Goal: Task Accomplishment & Management: Complete application form

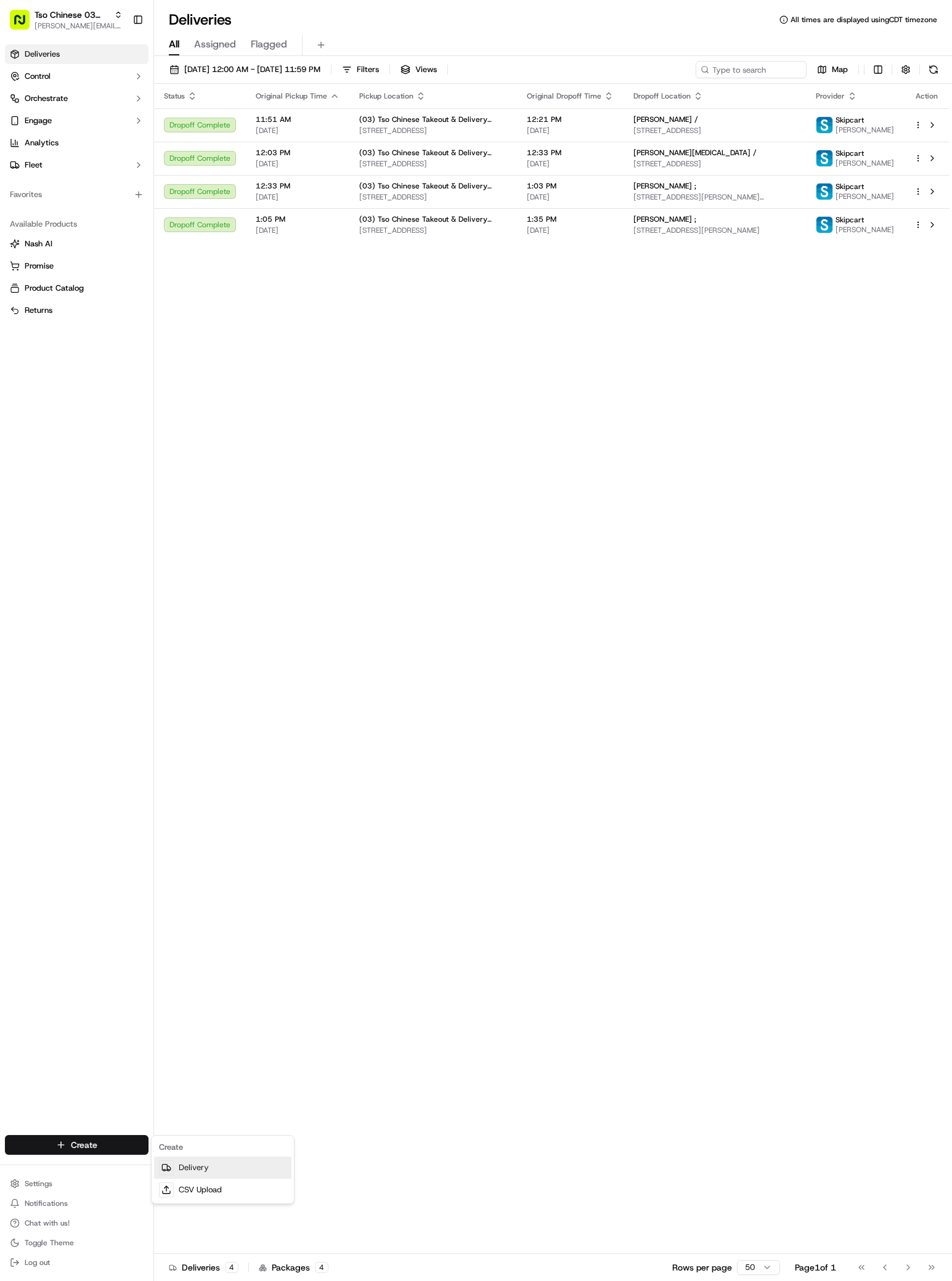
click at [186, 1170] on link "Delivery" at bounding box center [222, 1168] width 137 height 22
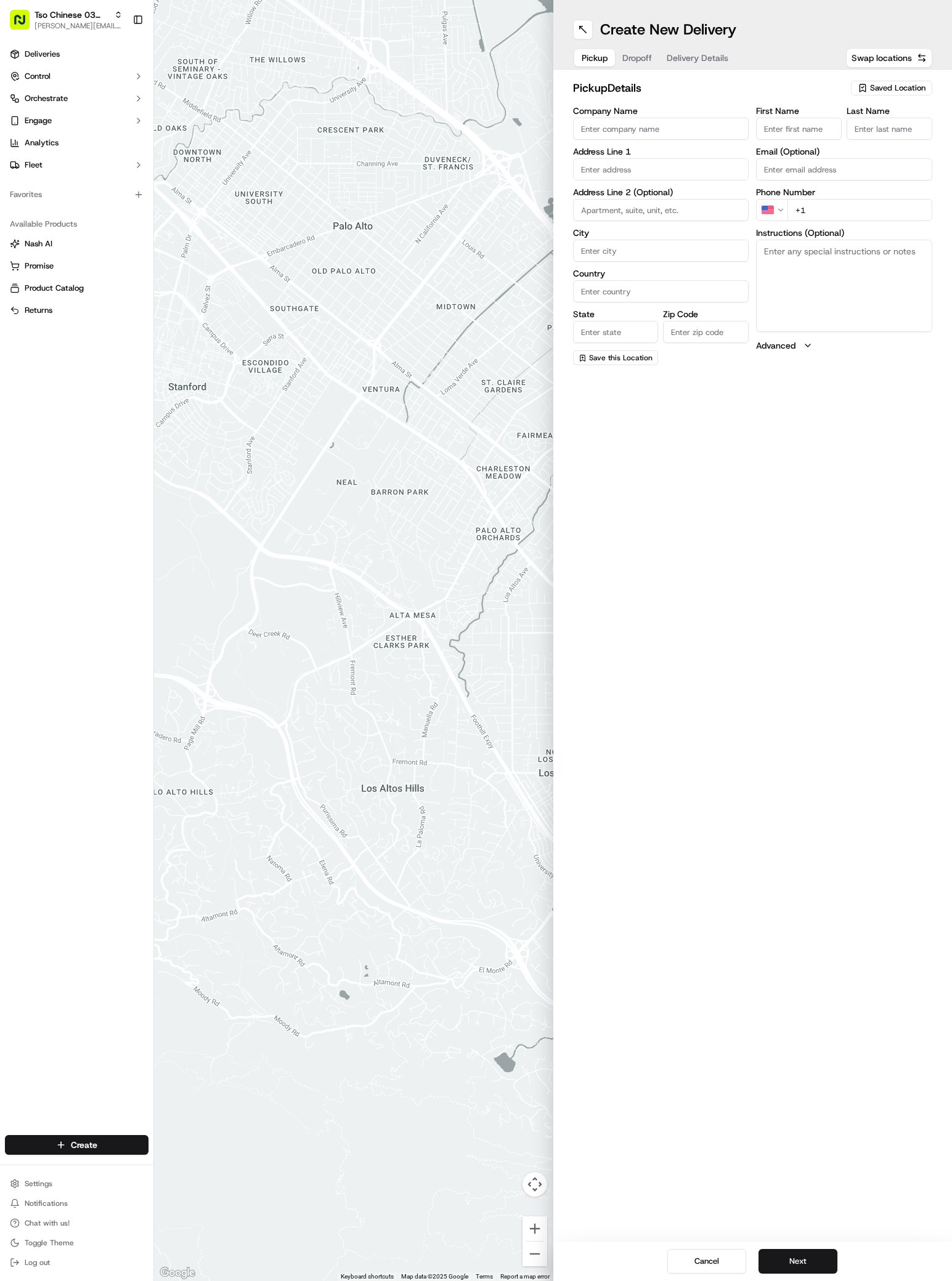
click at [873, 88] on span "Saved Location" at bounding box center [897, 88] width 56 height 11
click at [872, 141] on span "(03) Tso Chinese Takeout & Delivery TsoCo (03)" at bounding box center [871, 140] width 152 height 22
type input "(03) Tso Chinese Takeout & Delivery TsoCo"
type input "Ste F"
type input "Austin"
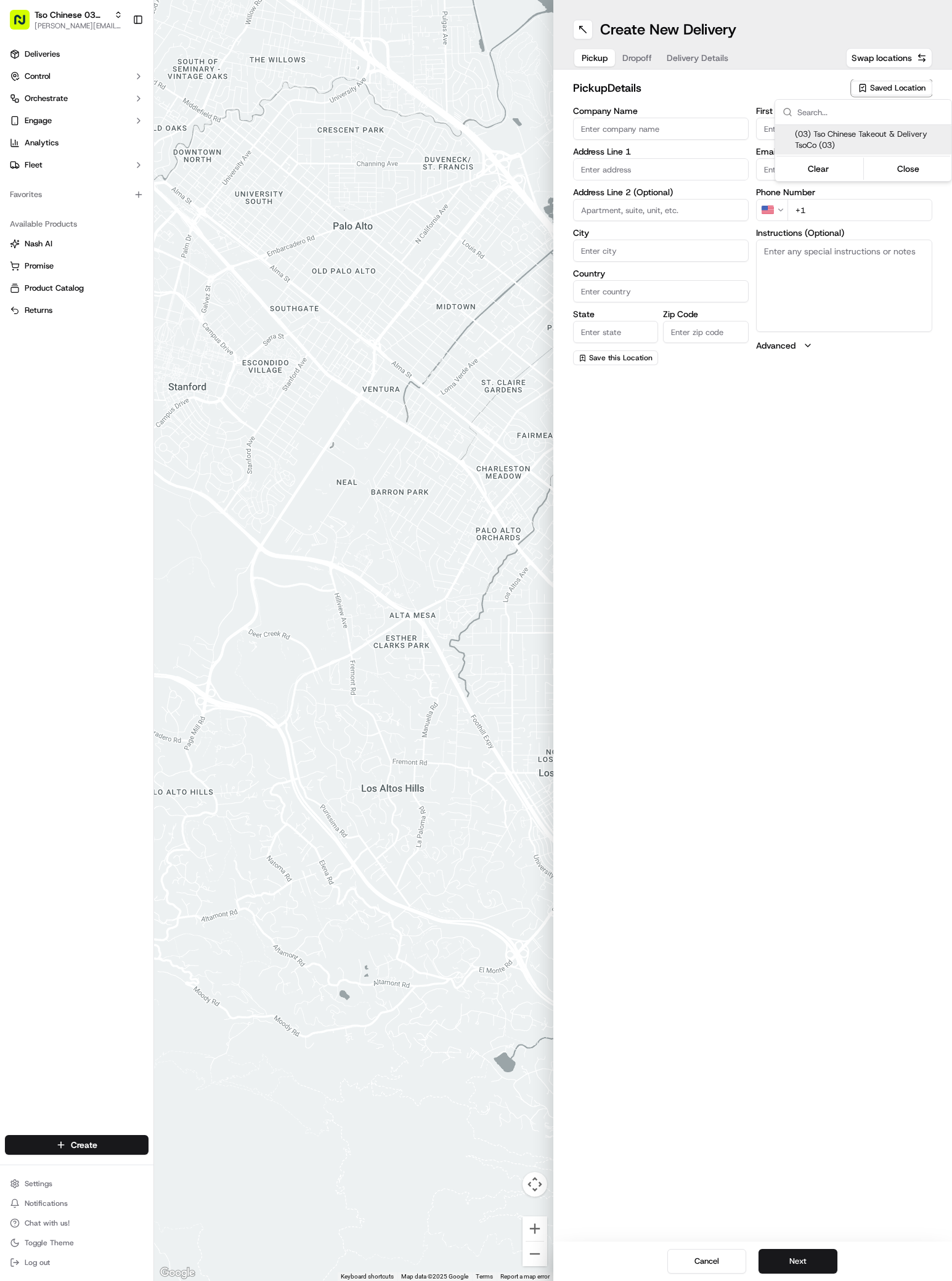
type input "US"
type input "[GEOGRAPHIC_DATA]"
type input "78704"
type input "Tso Chinese"
type input "TsoCo Manager"
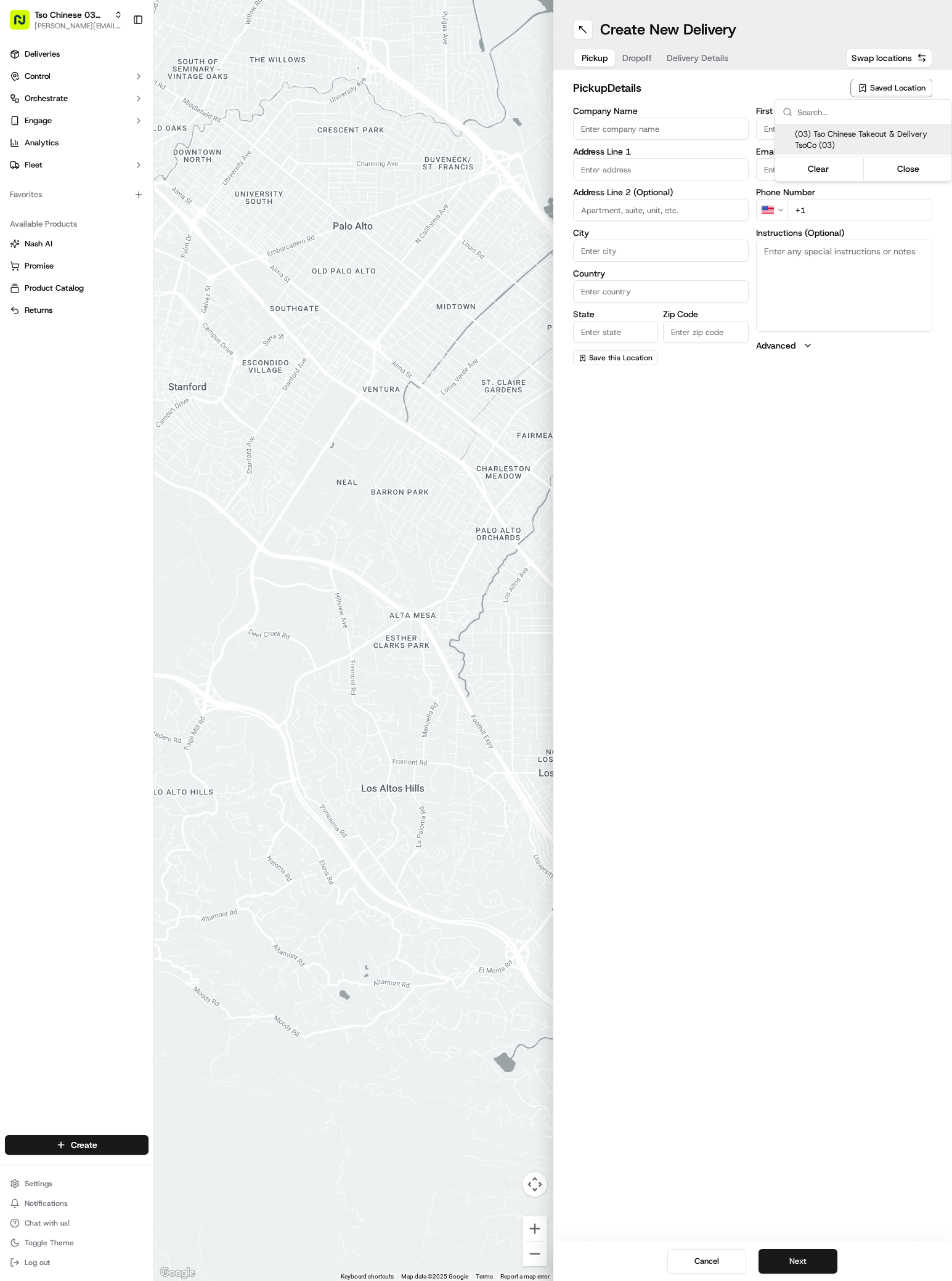
type input "[EMAIL_ADDRESS][DOMAIN_NAME]"
type input "[PHONE_NUMBER]"
type textarea "Submit a picture displaying address & food as Proof of Delivery. Envía una foto…"
type input "[STREET_ADDRESS]"
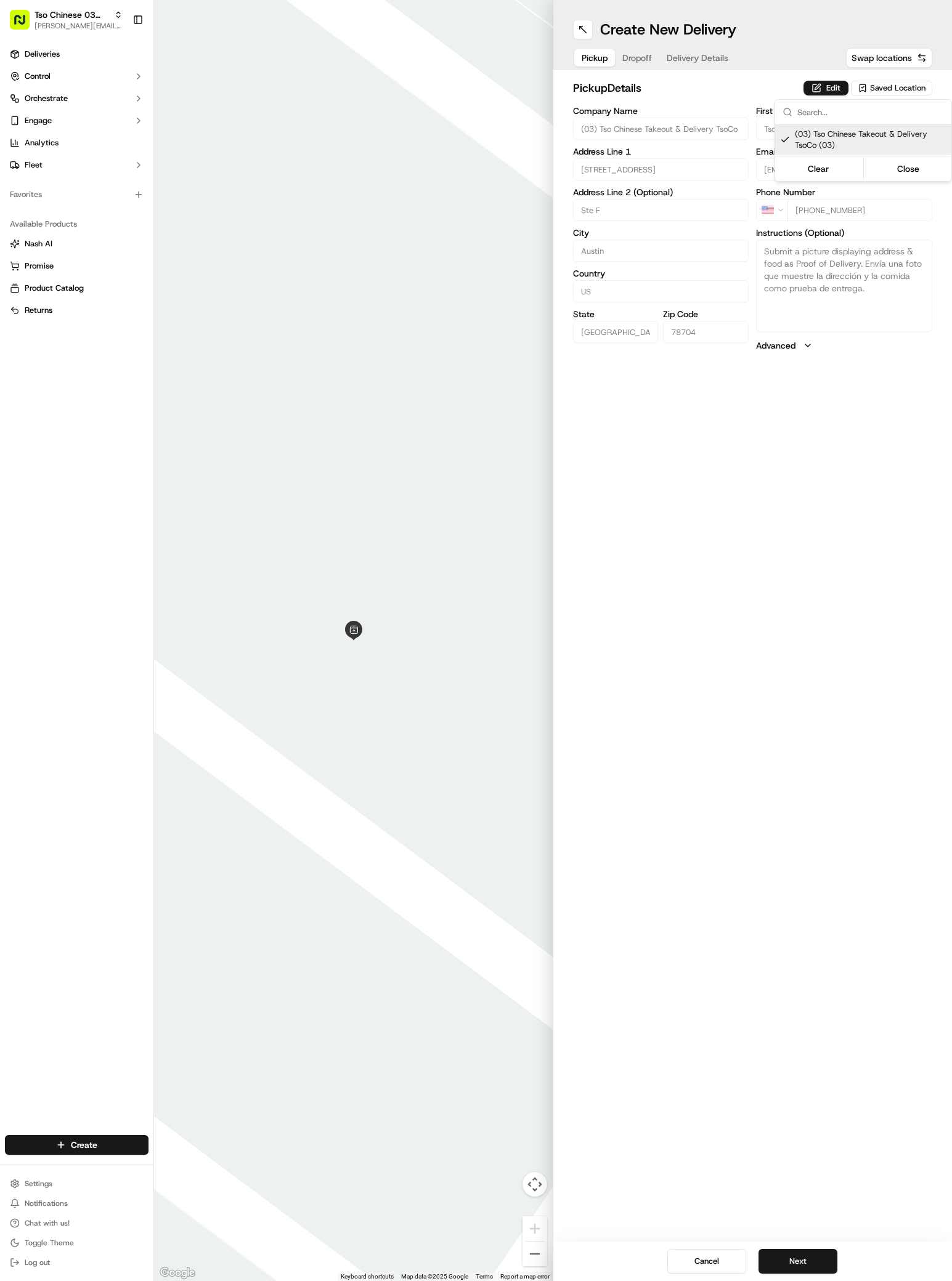
click at [788, 1257] on html "Tso Chinese 03 TsoCo [PERSON_NAME][EMAIL_ADDRESS][DOMAIN_NAME] Toggle Sidebar D…" at bounding box center [476, 640] width 952 height 1281
click at [788, 1261] on button "Next" at bounding box center [798, 1261] width 79 height 25
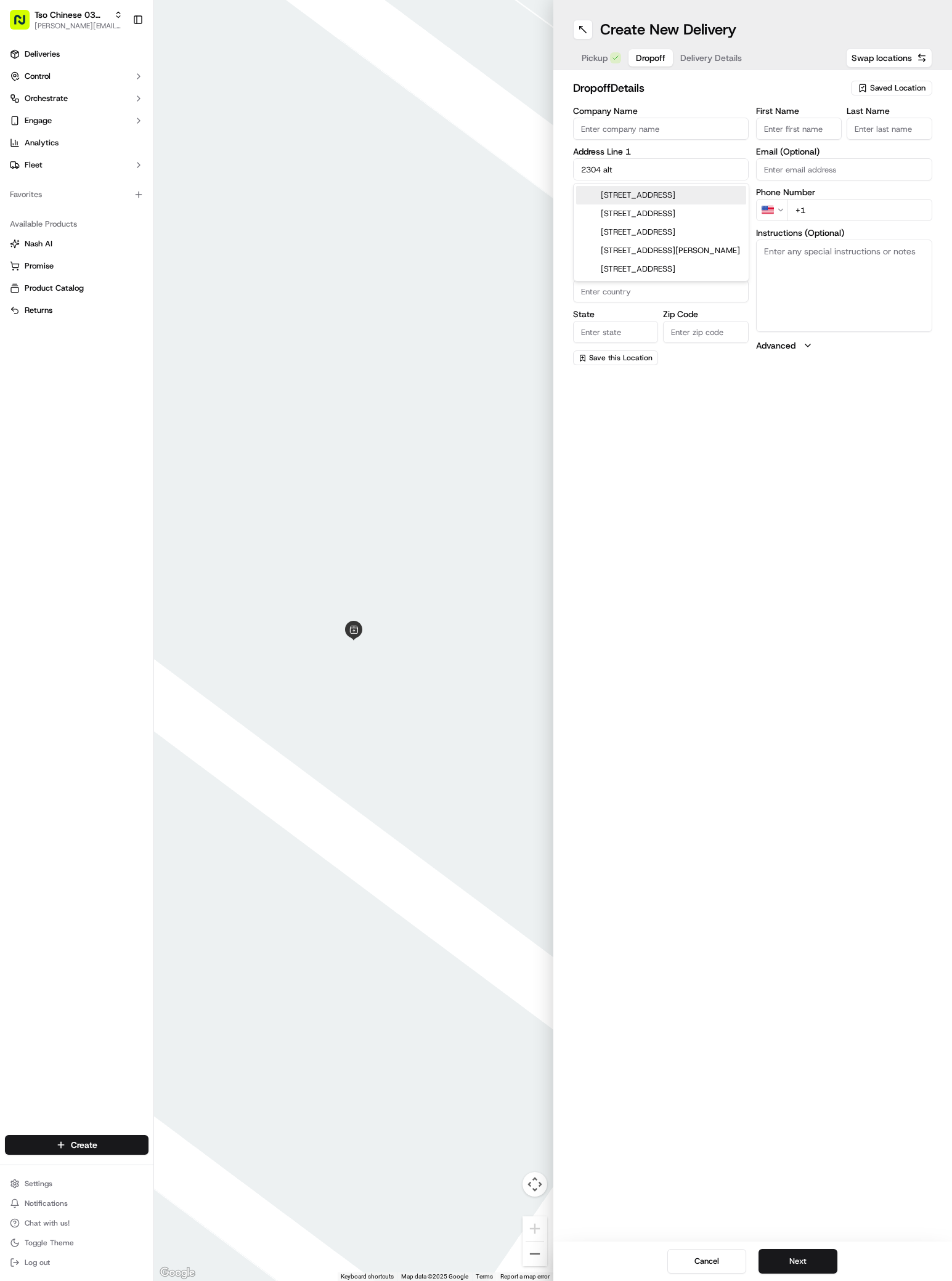
click at [660, 195] on div "[STREET_ADDRESS]" at bounding box center [661, 195] width 170 height 18
type input "[STREET_ADDRESS]"
type input "Austin"
type input "[GEOGRAPHIC_DATA]"
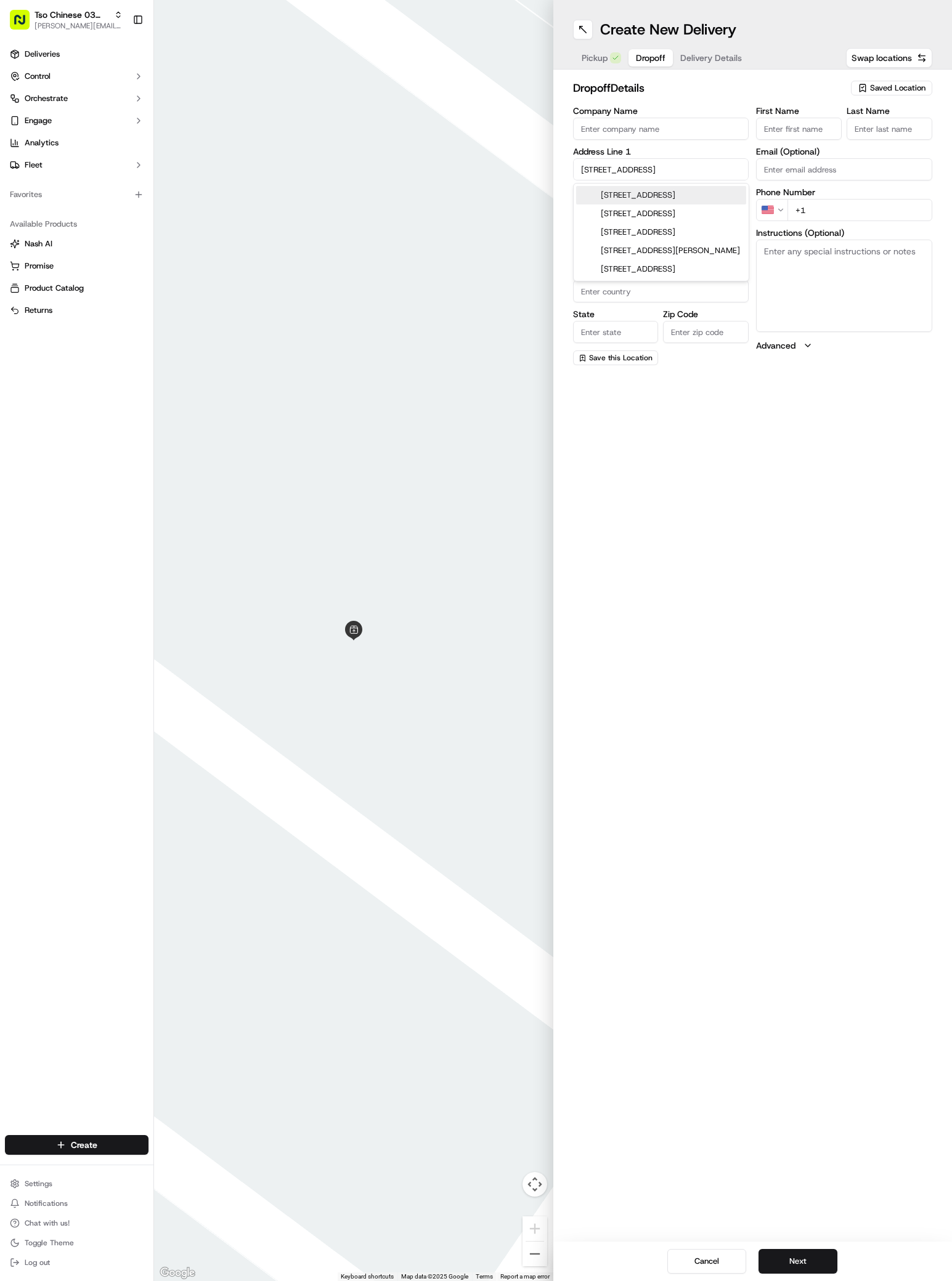
type input "78704"
type input "[STREET_ADDRESS]"
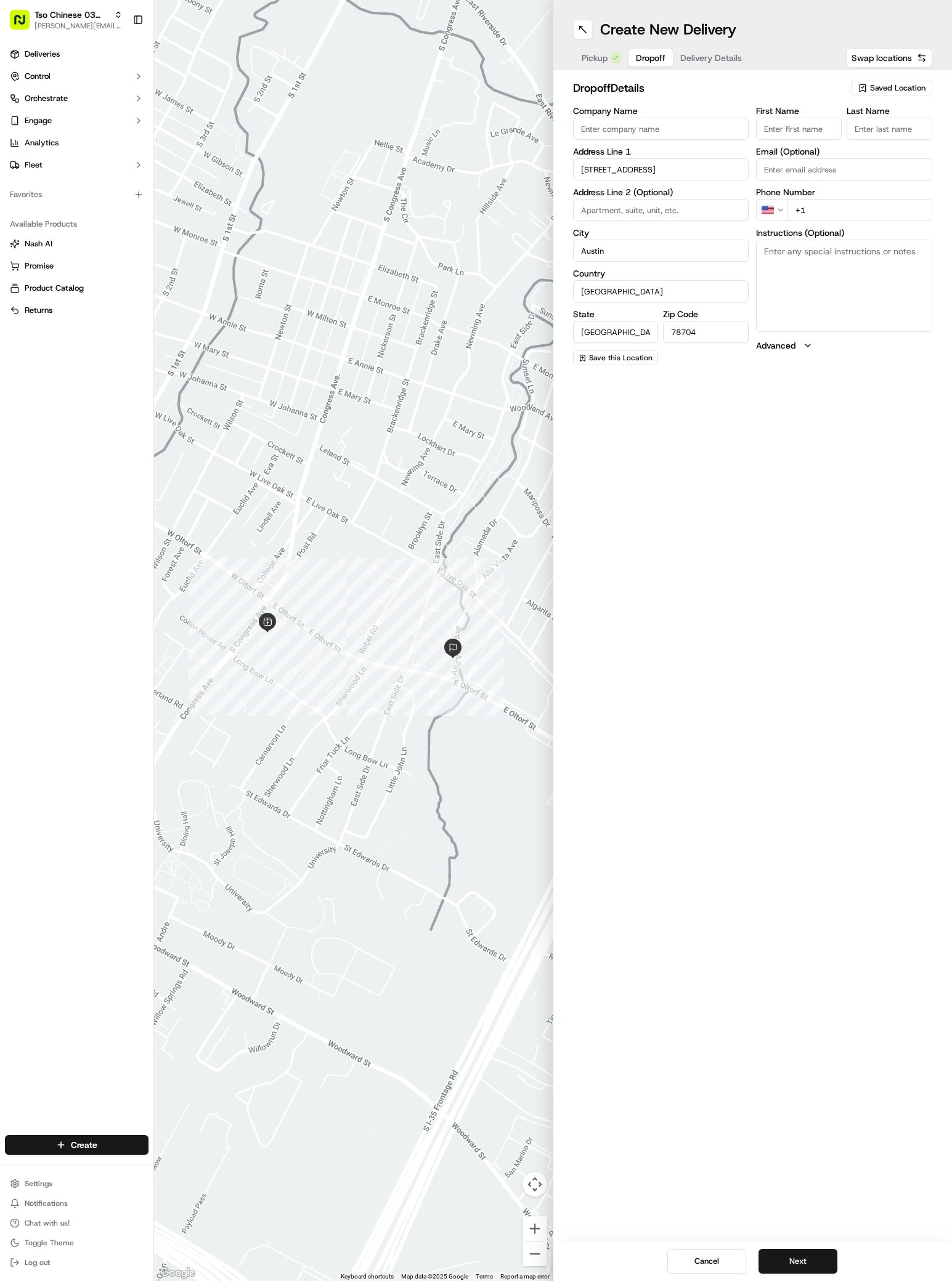
click at [791, 134] on input "First Name" at bounding box center [798, 129] width 86 height 22
paste input "[PERSON_NAME]"
type input "[PERSON_NAME]"
type input "."
type input "[PHONE_NUMBER]"
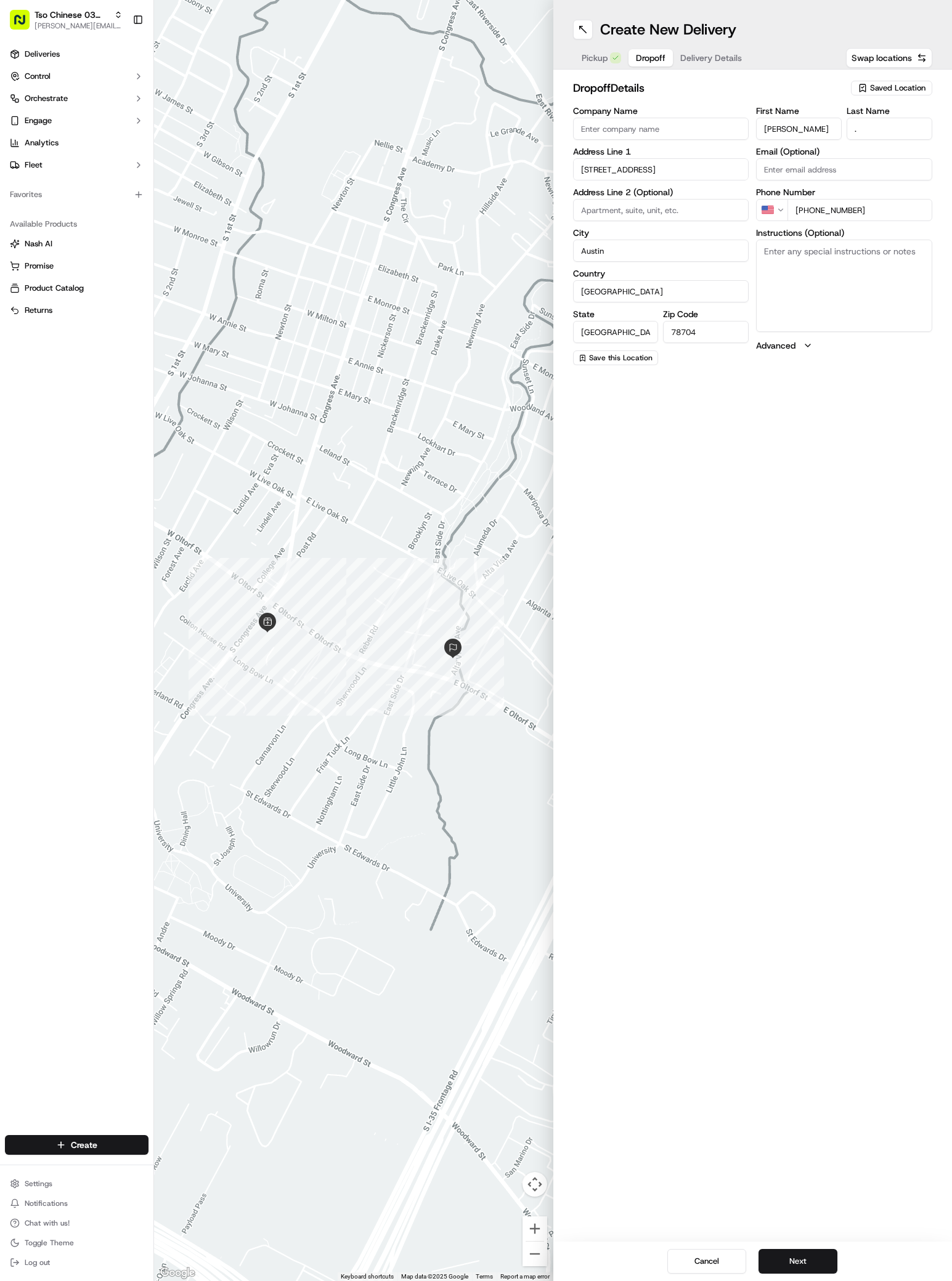
click at [845, 260] on textarea "Instructions (Optional)" at bounding box center [843, 285] width 176 height 92
paste textarea "2-story brown house with American flag flying from front of house"
paste textarea "Off E Oltorf, turn on [GEOGRAPHIC_DATA], 2-story dark brown house with American…"
click at [882, 265] on textarea "2-story brown house with American flag flying from front of houseOff E Oltorf, …" at bounding box center [843, 285] width 176 height 92
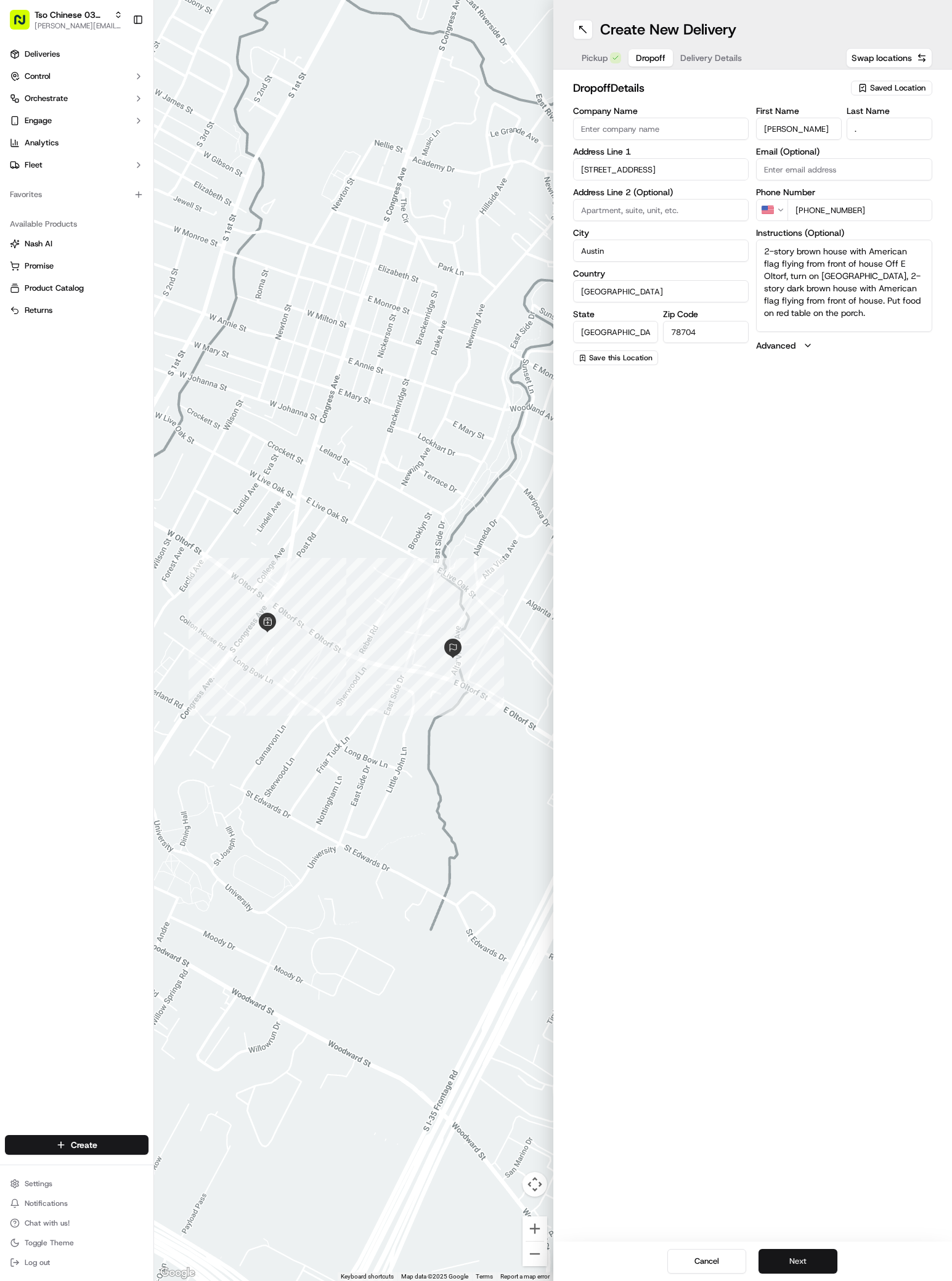
type textarea "2-story brown house with American flag flying from front of house Off E Oltorf,…"
click at [765, 1265] on button "Next" at bounding box center [798, 1261] width 79 height 25
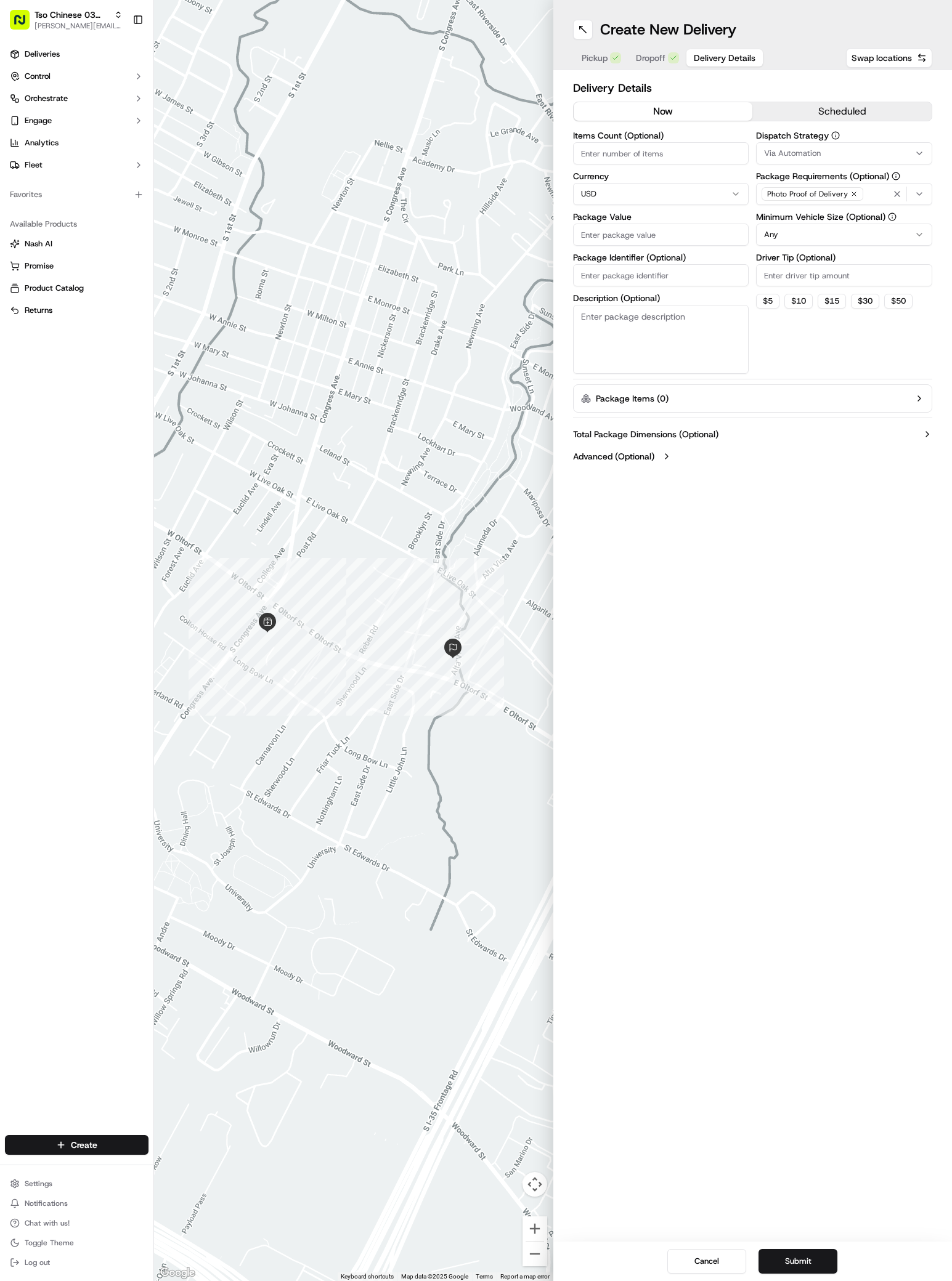
click at [781, 148] on button "Via Automation" at bounding box center [843, 153] width 176 height 22
click at [792, 222] on span "TsoCo Strategy" at bounding box center [852, 220] width 152 height 11
click at [761, 595] on html "Tso Chinese 03 TsoCo [PERSON_NAME][EMAIL_ADDRESS][DOMAIN_NAME] Toggle Sidebar D…" at bounding box center [476, 640] width 952 height 1281
click at [777, 284] on input "Driver Tip (Optional)" at bounding box center [843, 275] width 176 height 22
type input "2"
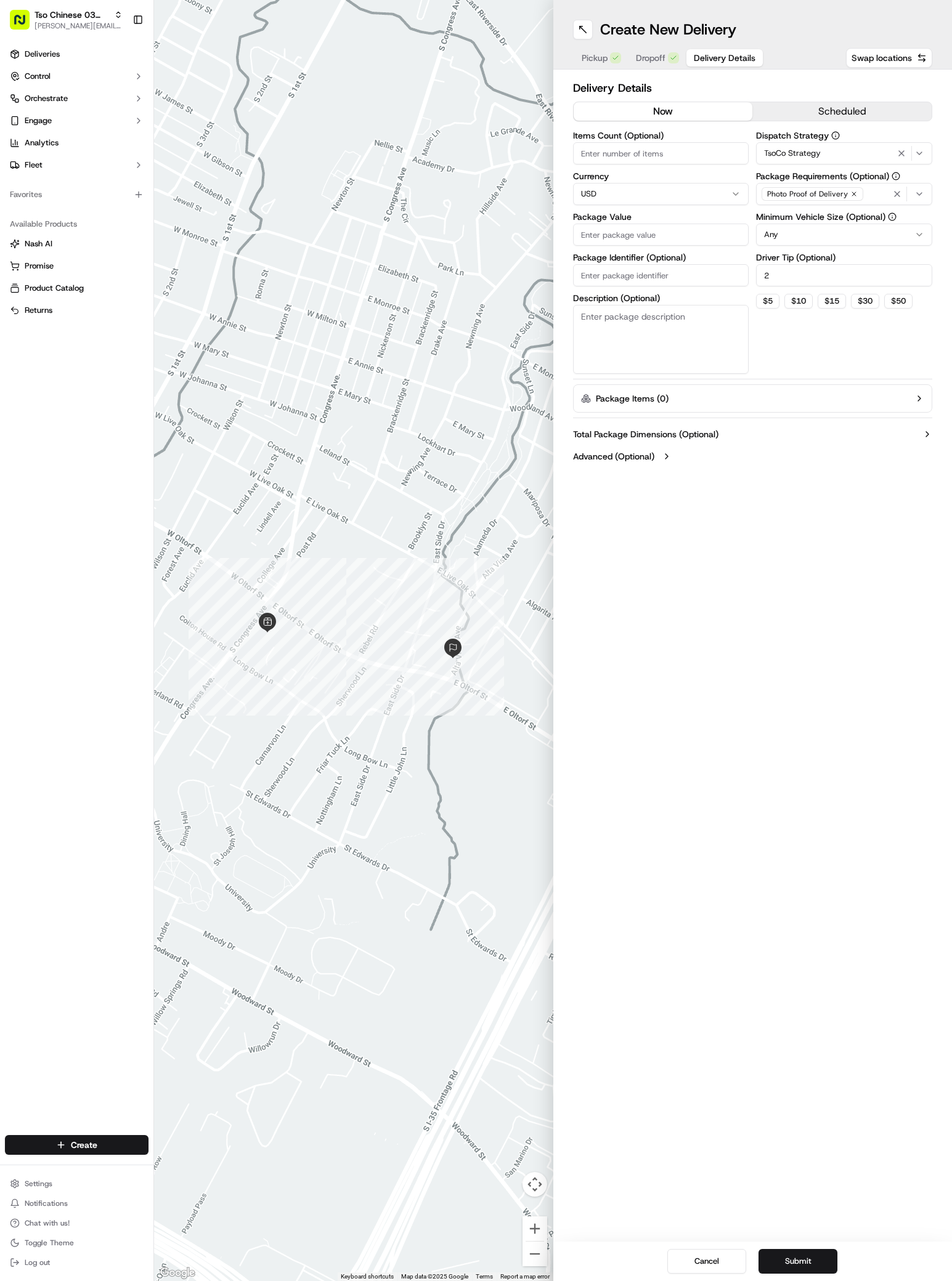
click at [651, 230] on input "Package Value" at bounding box center [661, 235] width 176 height 22
type input "36"
type input "36.43"
click at [687, 275] on input "Package Identifier (Optional)" at bounding box center [661, 275] width 176 height 22
paste input "NLFZDDQ"
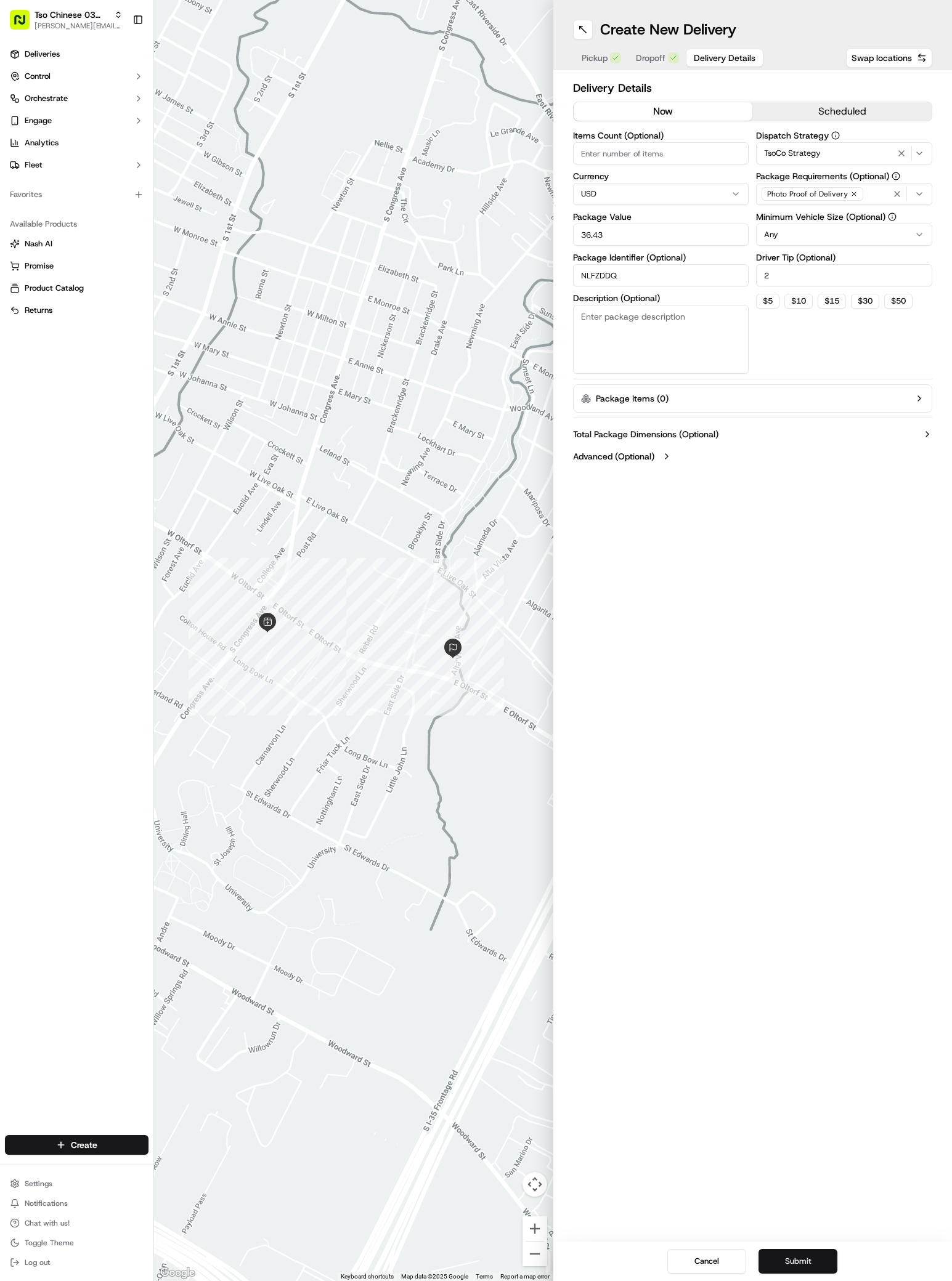
type input "NLFZDDQ"
click at [799, 1260] on button "Submit" at bounding box center [798, 1261] width 79 height 25
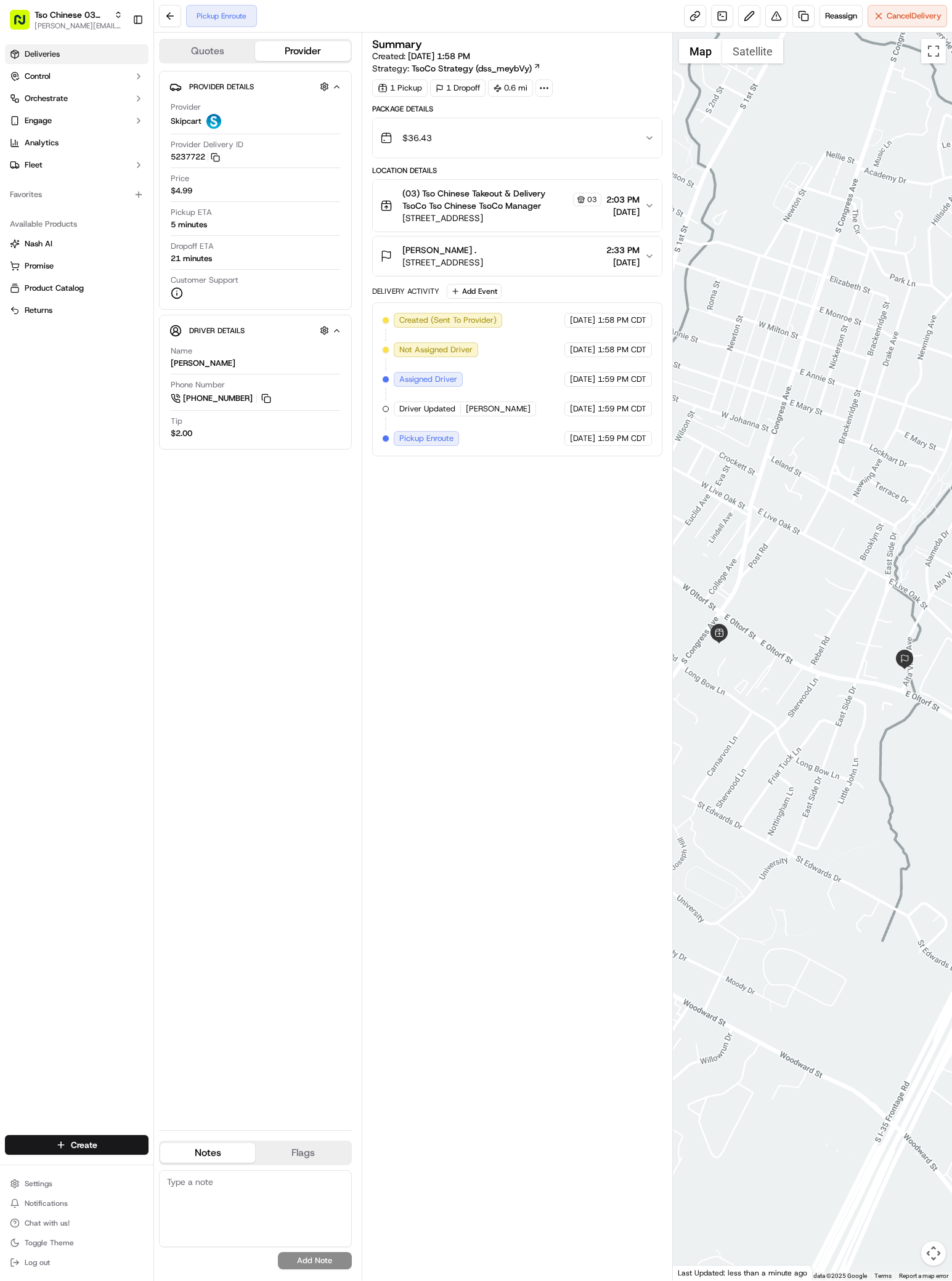
click at [52, 60] on link "Deliveries" at bounding box center [77, 54] width 143 height 20
